Goal: Task Accomplishment & Management: Use online tool/utility

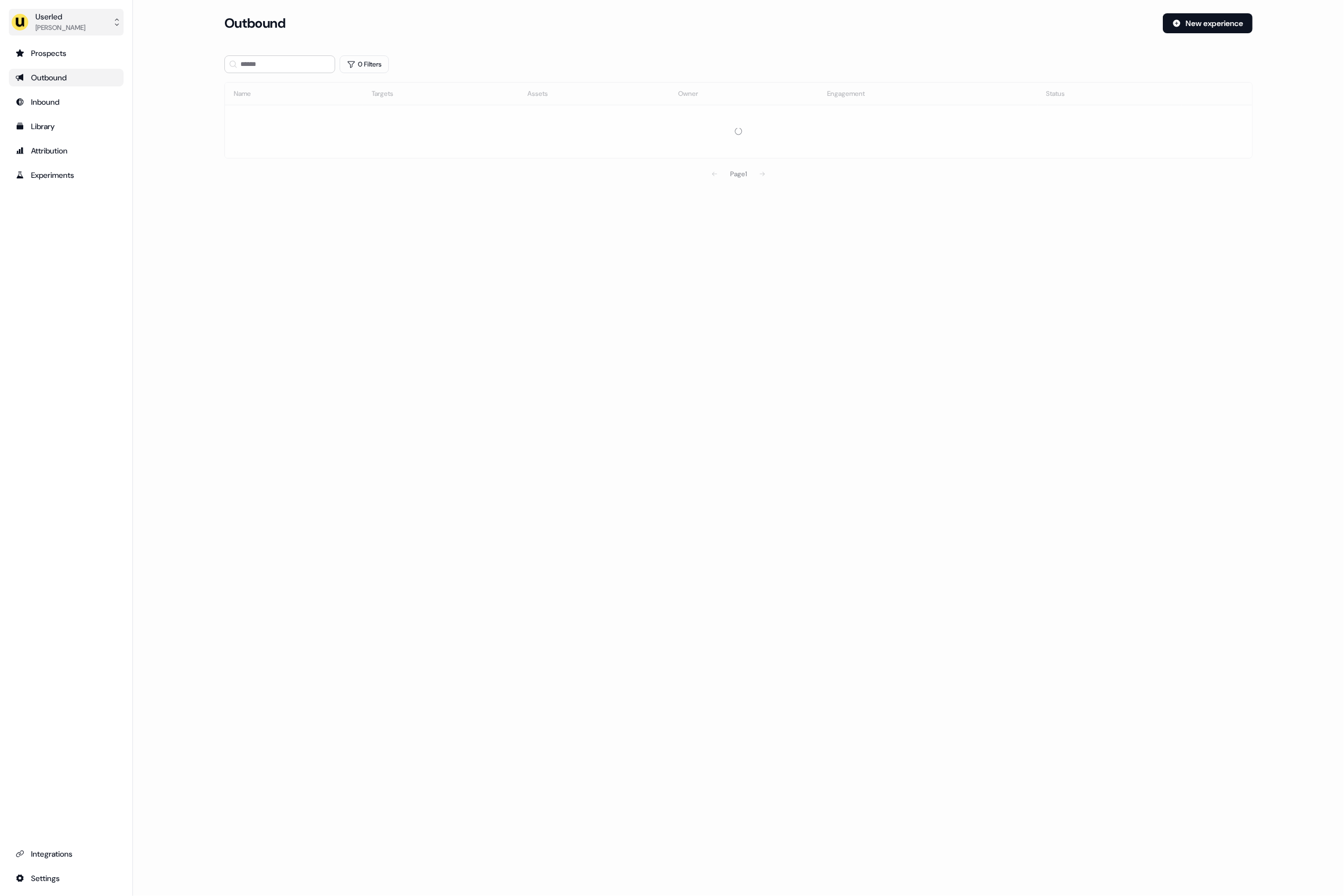
click at [91, 24] on button "Userled Oliver Grogan" at bounding box center [66, 21] width 115 height 26
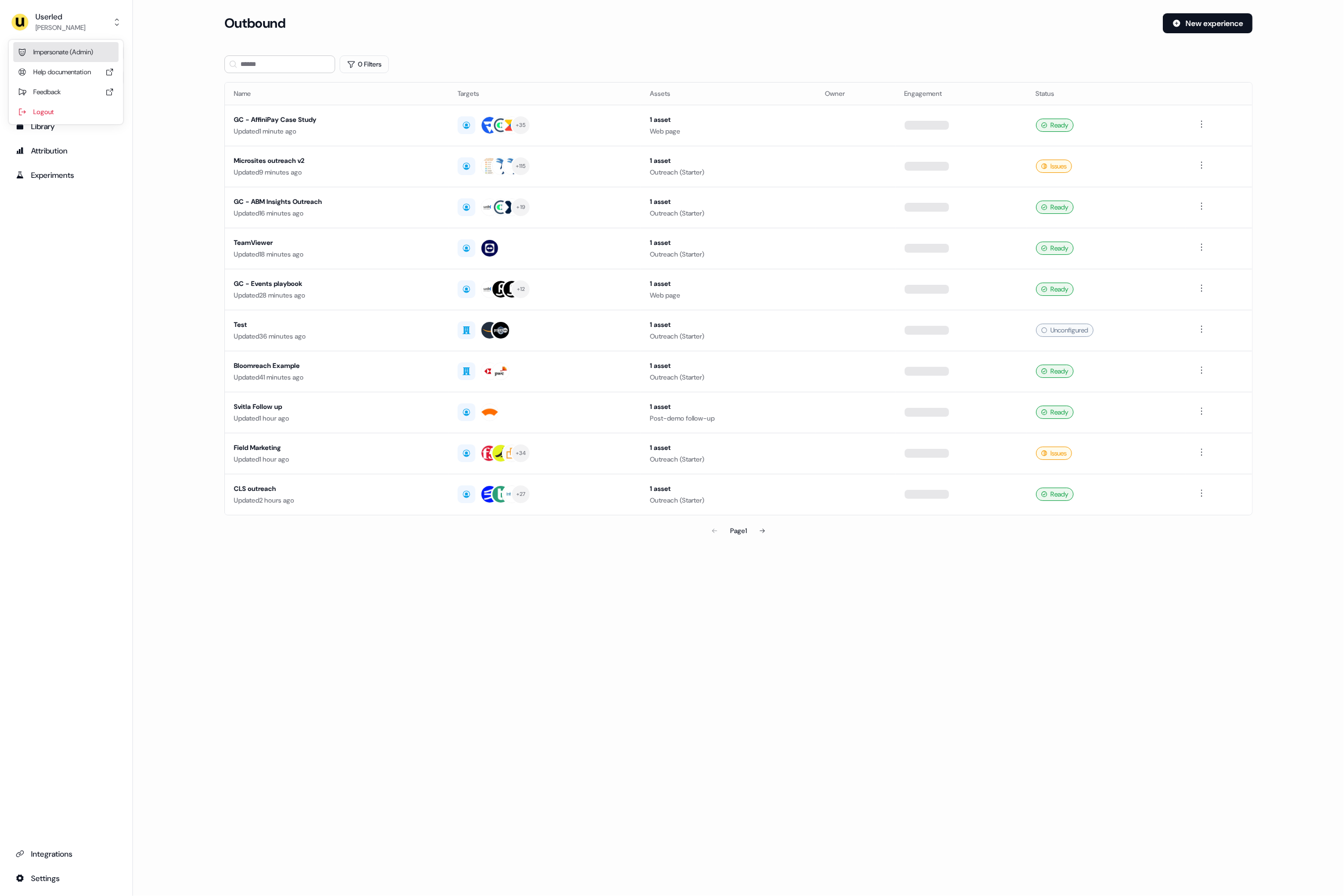
click at [69, 51] on div "Impersonate (Admin)" at bounding box center [66, 52] width 105 height 19
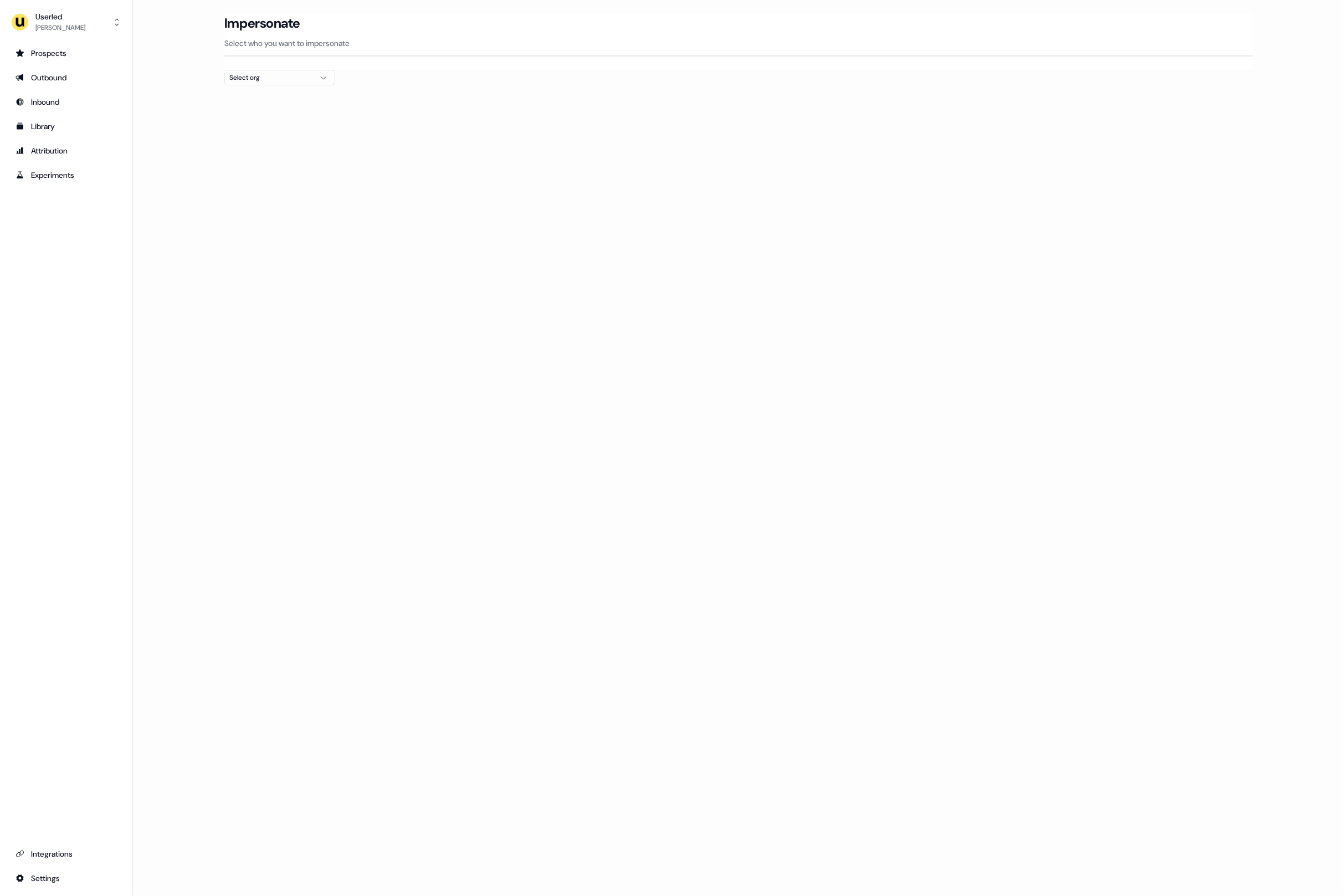
click at [174, 62] on main "Loading... Impersonate Select who you want to impersonate Select org" at bounding box center [739, 69] width 1212 height 112
click at [179, 61] on main "Loading... Impersonate Select who you want to impersonate Select org" at bounding box center [739, 69] width 1212 height 112
click at [243, 85] on button "Select org" at bounding box center [280, 78] width 111 height 16
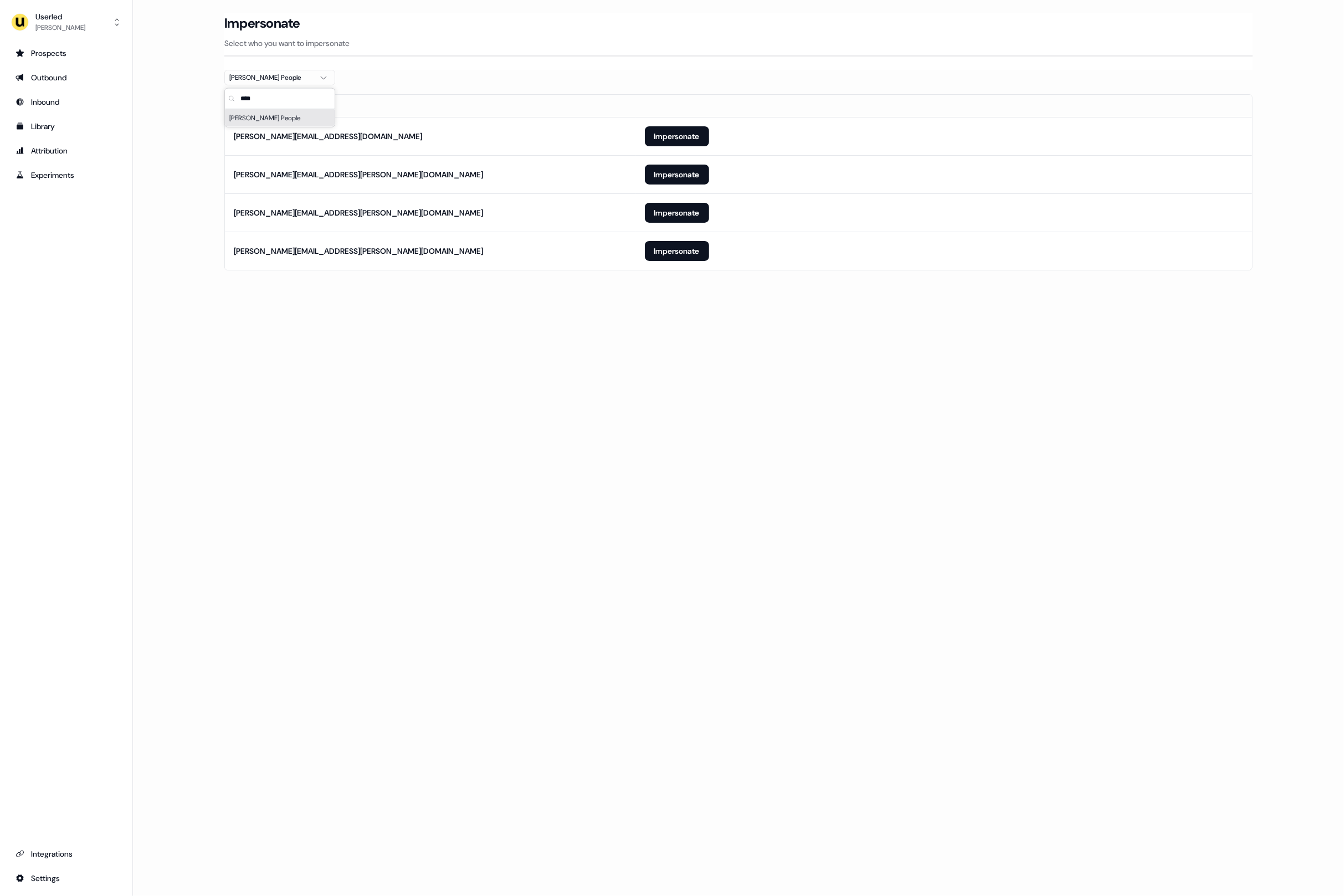
type input "****"
drag, startPoint x: 175, startPoint y: 221, endPoint x: 266, endPoint y: 244, distance: 93.9
click at [175, 222] on main "Loading... Impersonate Select who you want to impersonate Maki People Email mar…" at bounding box center [739, 158] width 1212 height 288
click at [668, 130] on button "Impersonate" at bounding box center [677, 136] width 64 height 19
click at [787, 166] on td "Impersonate" at bounding box center [944, 173] width 616 height 38
